Goal: Find specific page/section: Find specific page/section

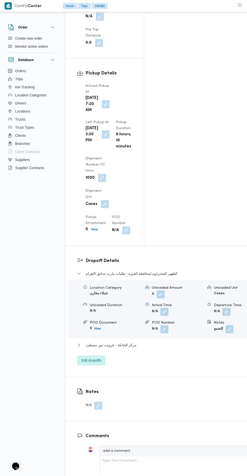
scroll to position [608, 0]
click at [157, 343] on button "مركز الخانكة - فرونت دور مسطرد" at bounding box center [167, 346] width 180 height 6
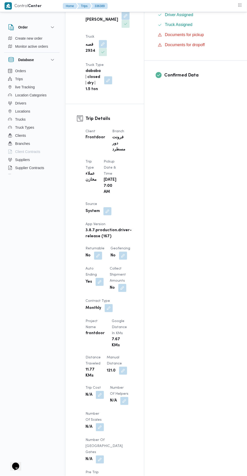
scroll to position [0, 0]
